Goal: Information Seeking & Learning: Learn about a topic

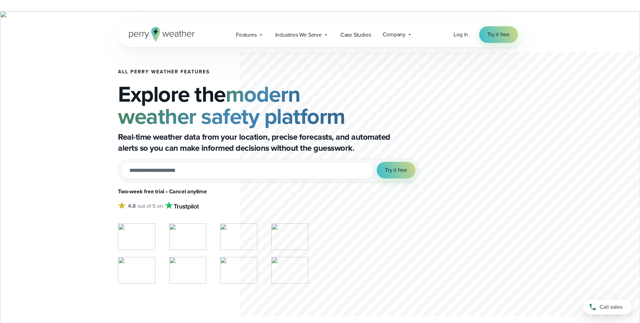
click at [153, 33] on icon at bounding box center [155, 34] width 9 height 15
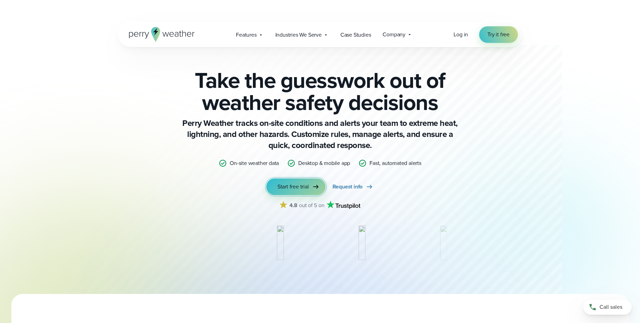
click at [283, 185] on span "Start free trial" at bounding box center [292, 187] width 31 height 8
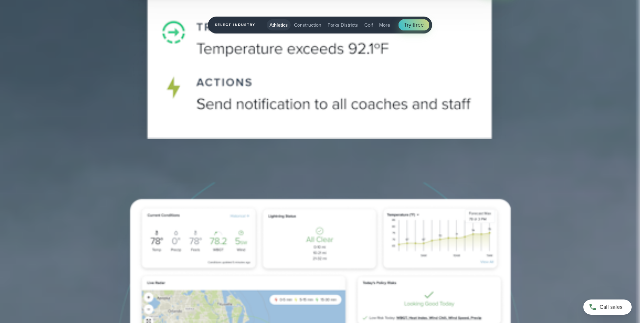
scroll to position [2476, 0]
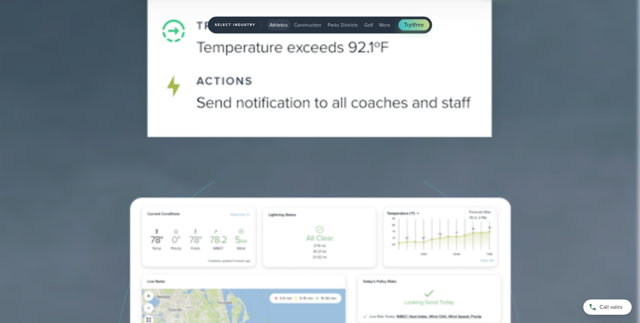
click at [422, 193] on link "Help Center" at bounding box center [426, 192] width 29 height 8
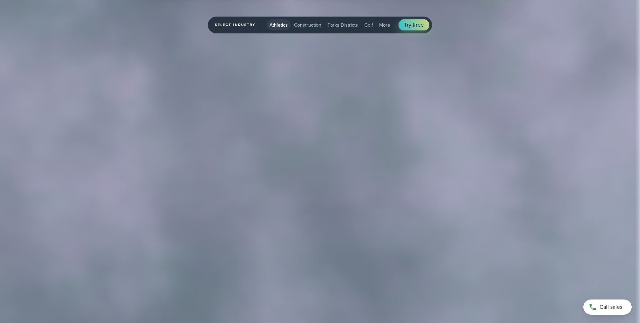
scroll to position [1504, 0]
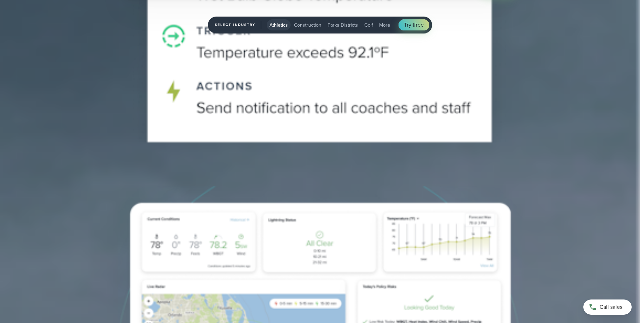
scroll to position [2476, 0]
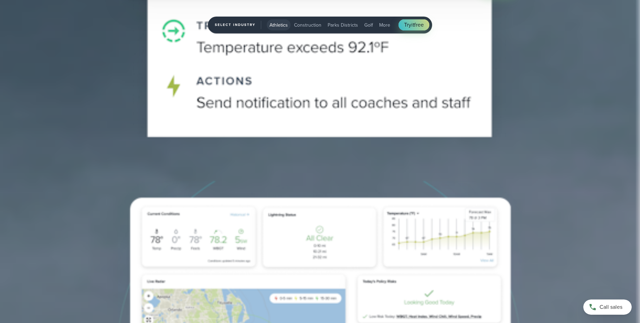
click at [123, 164] on link "How It Works" at bounding box center [133, 164] width 31 height 8
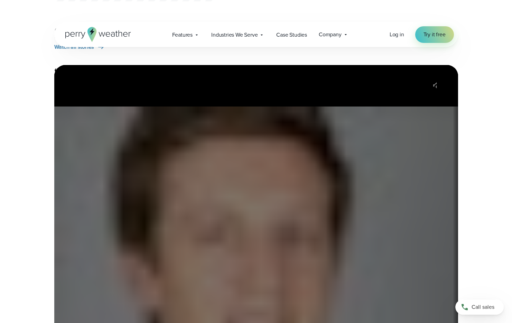
scroll to position [1420, 0]
